Goal: Contribute content: Contribute content

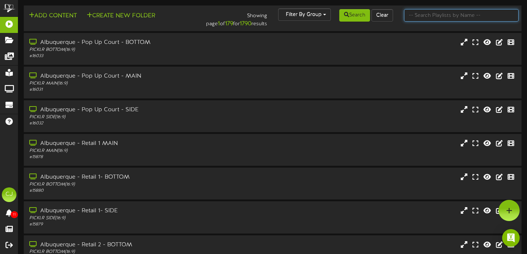
click at [442, 16] on input "text" at bounding box center [461, 15] width 115 height 12
type input "biloxi"
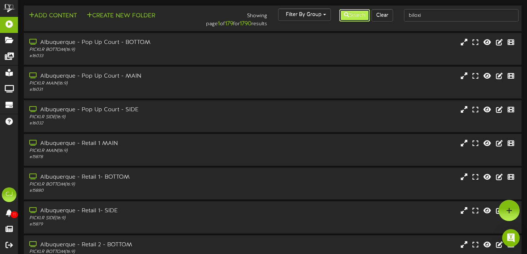
click at [353, 16] on button "Search" at bounding box center [354, 15] width 31 height 12
click at [365, 16] on button "Search" at bounding box center [354, 15] width 31 height 12
click at [355, 15] on button "Search" at bounding box center [354, 15] width 31 height 12
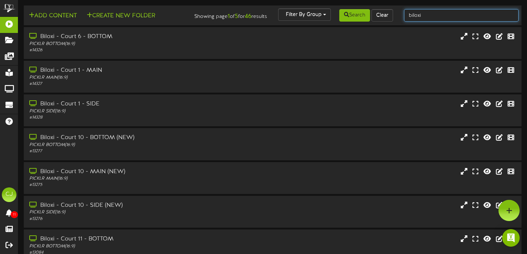
click at [427, 16] on input "biloxi" at bounding box center [461, 15] width 115 height 12
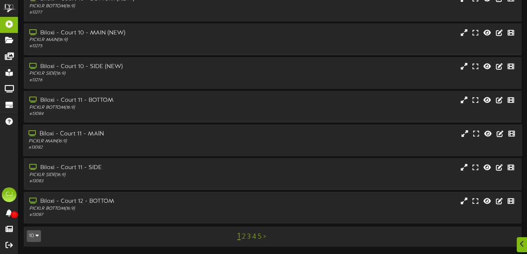
click at [103, 137] on div "Biloxi - Court 11 - MAIN" at bounding box center [127, 134] width 197 height 8
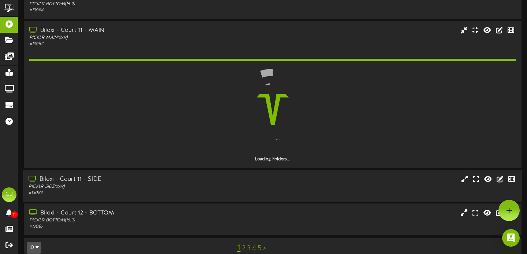
scroll to position [239, 0]
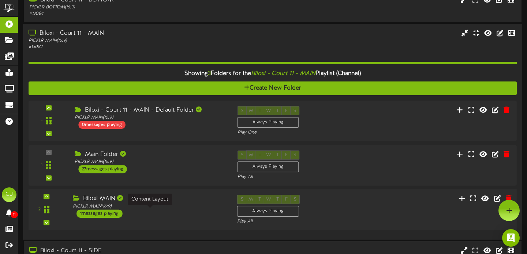
click at [172, 210] on div "PICKLR MAIN ( 16:9 )" at bounding box center [149, 207] width 153 height 6
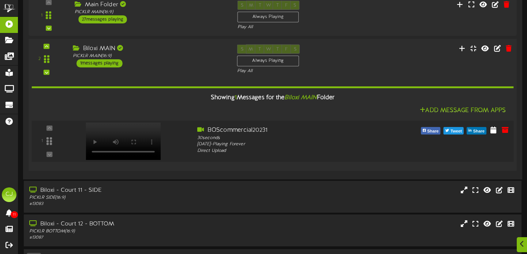
scroll to position [402, 0]
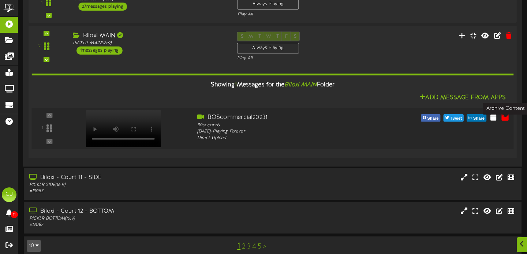
click at [505, 121] on icon at bounding box center [505, 117] width 8 height 8
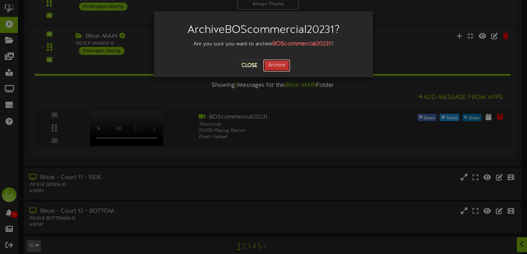
click at [275, 68] on button "Archive" at bounding box center [276, 65] width 27 height 12
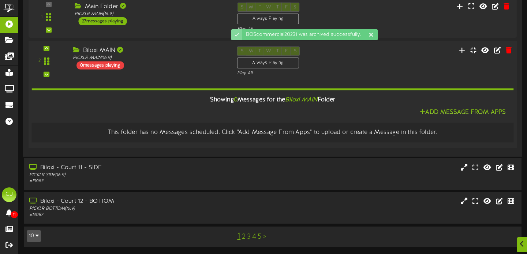
scroll to position [393, 0]
click at [460, 50] on icon at bounding box center [462, 50] width 8 height 8
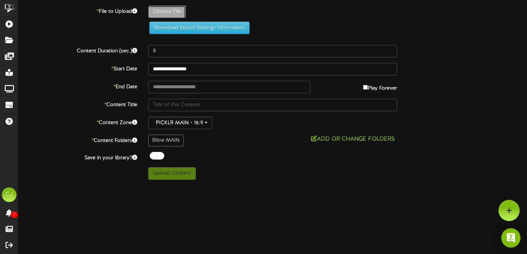
type input "**********"
type input "BIenvilleOrthopaedic-Biloxi"
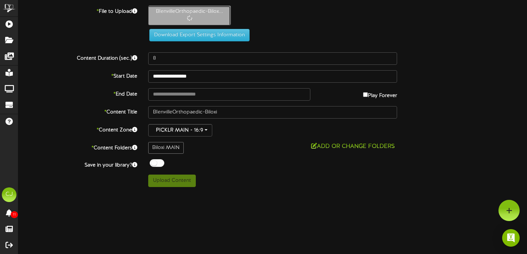
type input "30"
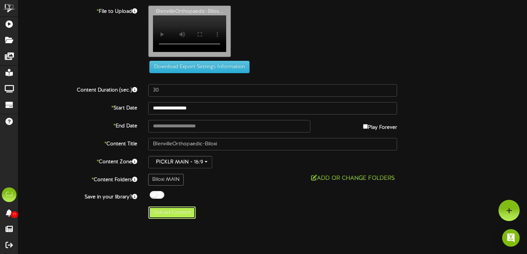
click at [167, 219] on button "Upload Content" at bounding box center [172, 213] width 48 height 12
type input "**********"
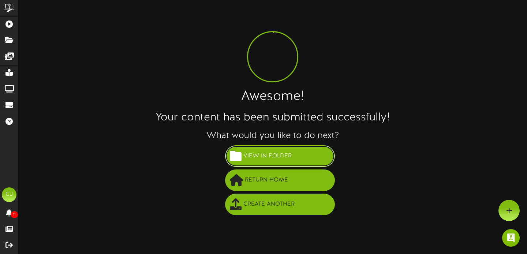
click at [268, 148] on button "View in Folder" at bounding box center [280, 156] width 110 height 22
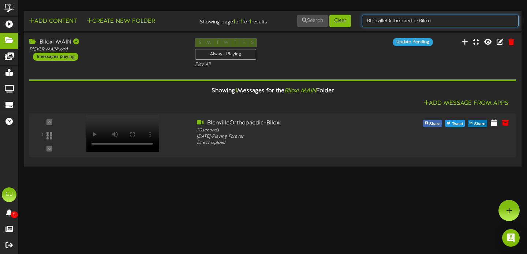
drag, startPoint x: 423, startPoint y: 22, endPoint x: 446, endPoint y: 21, distance: 22.4
click at [423, 22] on input "BIenvilleOrthopaedic-Biloxi" at bounding box center [440, 21] width 157 height 12
click at [322, 20] on div "Add Content Create New Folder Showing page 1 of 1 for 1 results Search Clear BI…" at bounding box center [272, 21] width 503 height 14
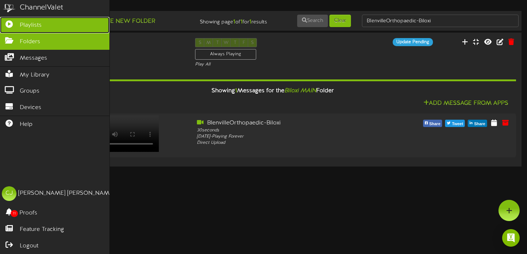
click at [5, 26] on icon at bounding box center [9, 23] width 18 height 5
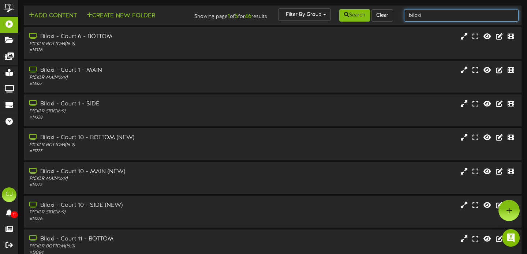
click at [427, 14] on input "biloxi" at bounding box center [461, 15] width 115 height 12
drag, startPoint x: 376, startPoint y: 10, endPoint x: 371, endPoint y: 10, distance: 5.5
click at [371, 10] on div "Add Content Create New Folder Showing page 1 of 5 for 46 results Filter By Grou…" at bounding box center [272, 15] width 503 height 14
type input "burlington"
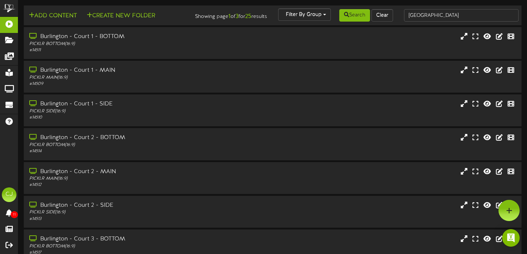
scroll to position [144, 0]
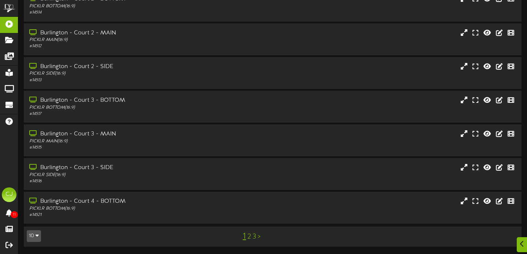
click at [255, 236] on link "3" at bounding box center [255, 237] width 4 height 8
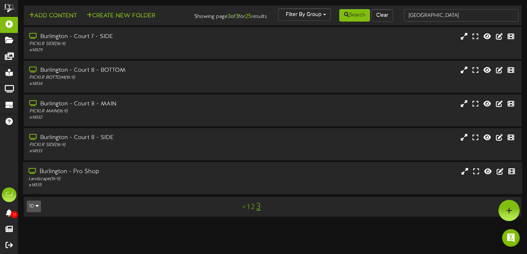
click at [154, 182] on div "Landscape ( 16:9 )" at bounding box center [127, 179] width 197 height 6
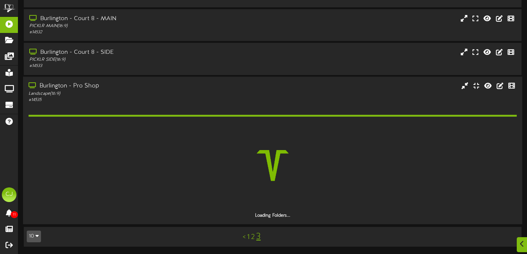
scroll to position [70, 0]
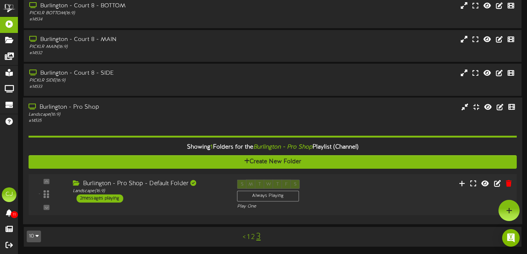
click at [155, 184] on div "Burlington - Pro Shop - Default Folder" at bounding box center [149, 183] width 153 height 8
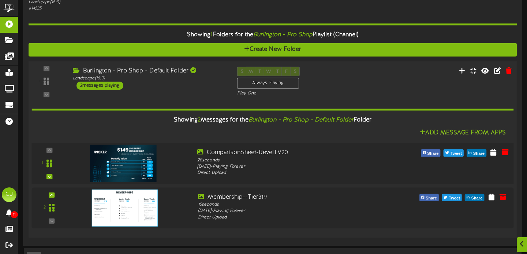
scroll to position [178, 0]
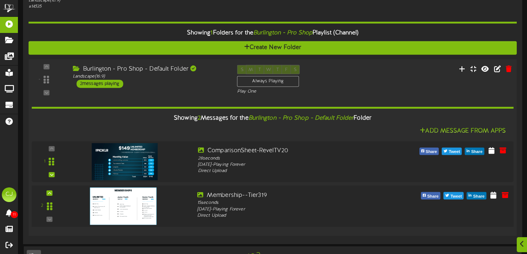
click at [133, 213] on img at bounding box center [123, 205] width 67 height 37
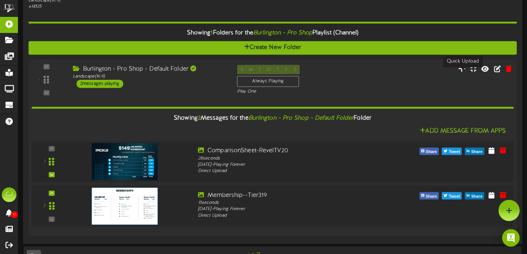
click at [462, 72] on icon at bounding box center [462, 68] width 8 height 8
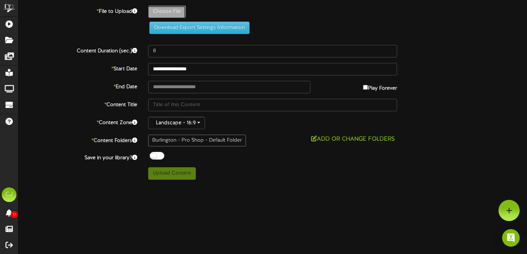
type input "**********"
type input "Membership-Founder16"
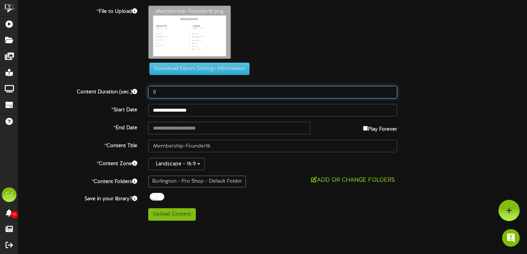
click at [174, 94] on input "8" at bounding box center [272, 92] width 249 height 12
type input "15"
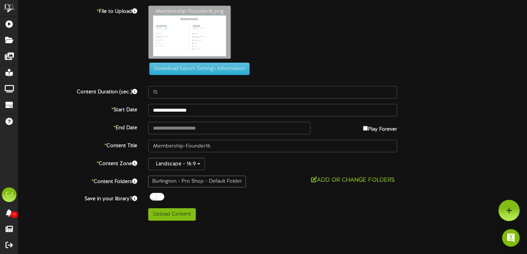
click at [495, 162] on div "* Content Zone Landscape - 16:9" at bounding box center [273, 164] width 520 height 12
click at [170, 218] on button "Upload Content" at bounding box center [172, 214] width 48 height 12
type input "**********"
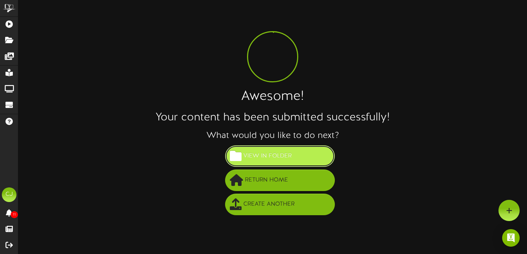
click at [286, 150] on span "View in Folder" at bounding box center [268, 156] width 52 height 12
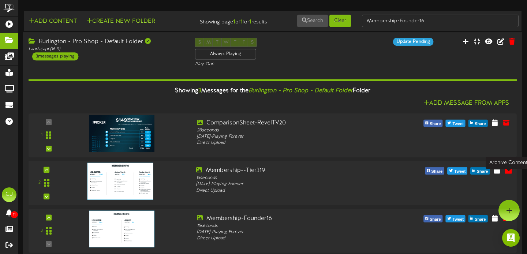
click at [512, 174] on icon at bounding box center [509, 170] width 8 height 8
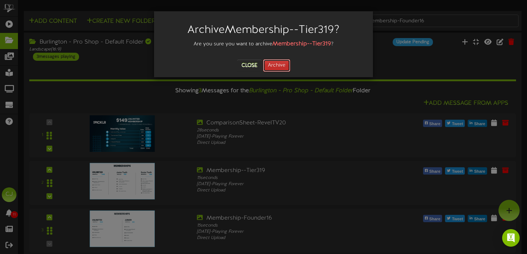
click at [283, 65] on button "Archive" at bounding box center [276, 65] width 27 height 12
